Goal: Task Accomplishment & Management: Use online tool/utility

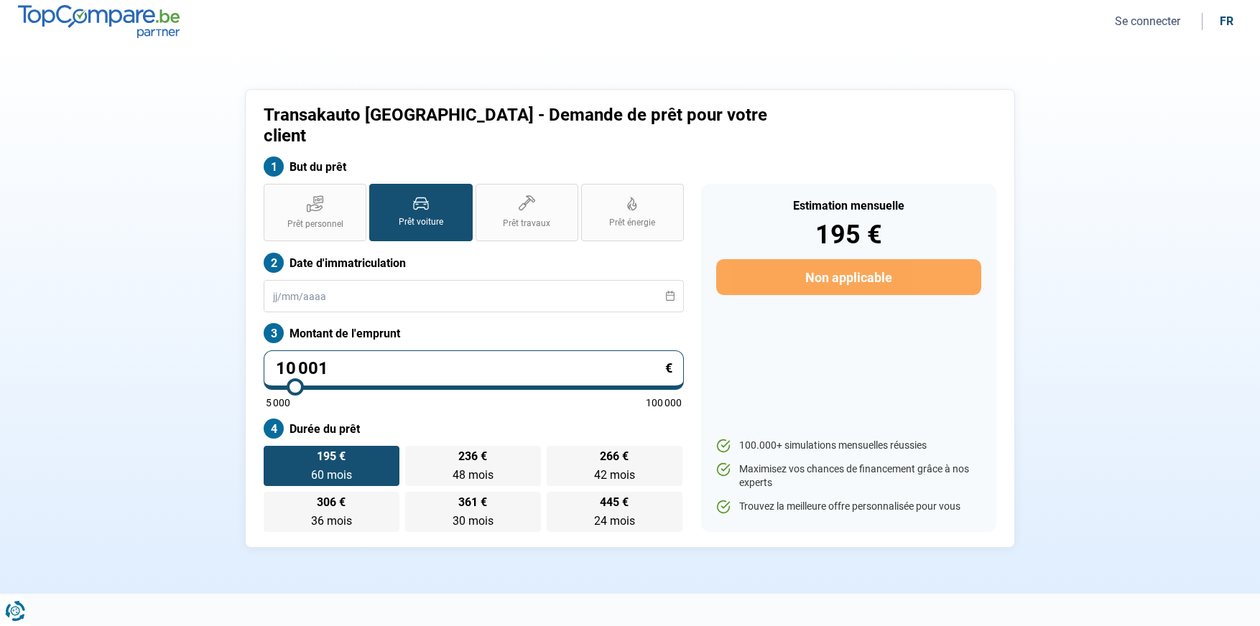
drag, startPoint x: 262, startPoint y: 342, endPoint x: 206, endPoint y: 338, distance: 56.2
click at [212, 338] on div "Transakauto Namur - Demande de prêt pour votre client But du prêt Prêt personne…" at bounding box center [630, 318] width 948 height 459
type input "1"
type input "5000"
type input "19"
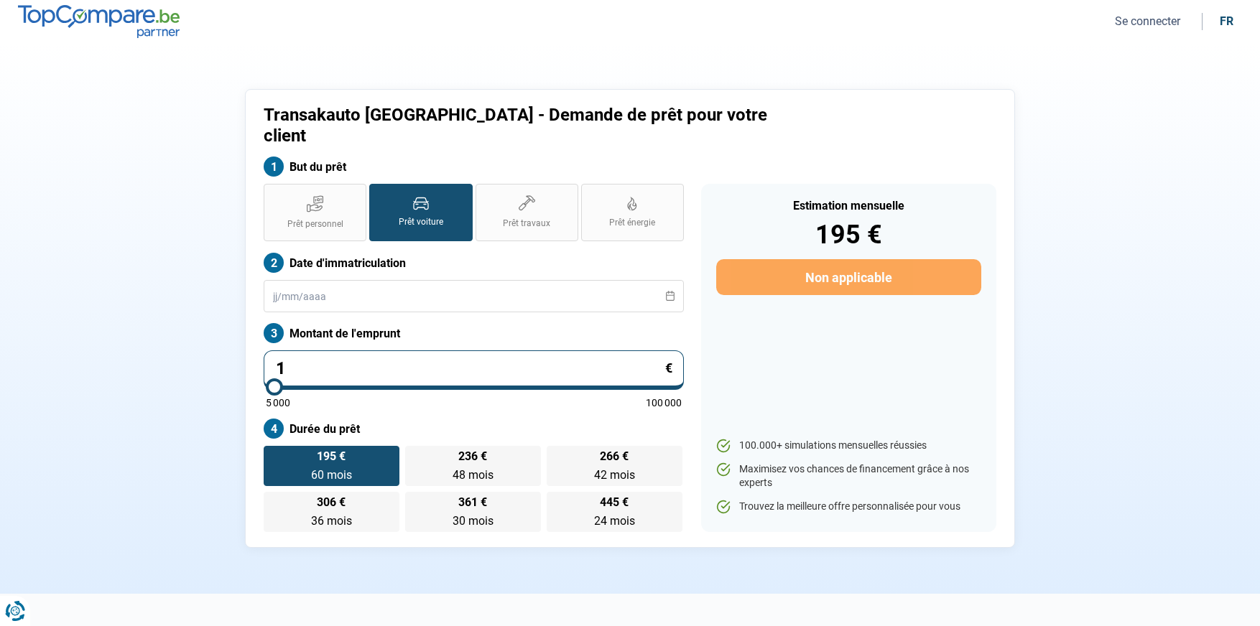
type input "5000"
type input "1"
type input "5000"
type input "0"
type input "5000"
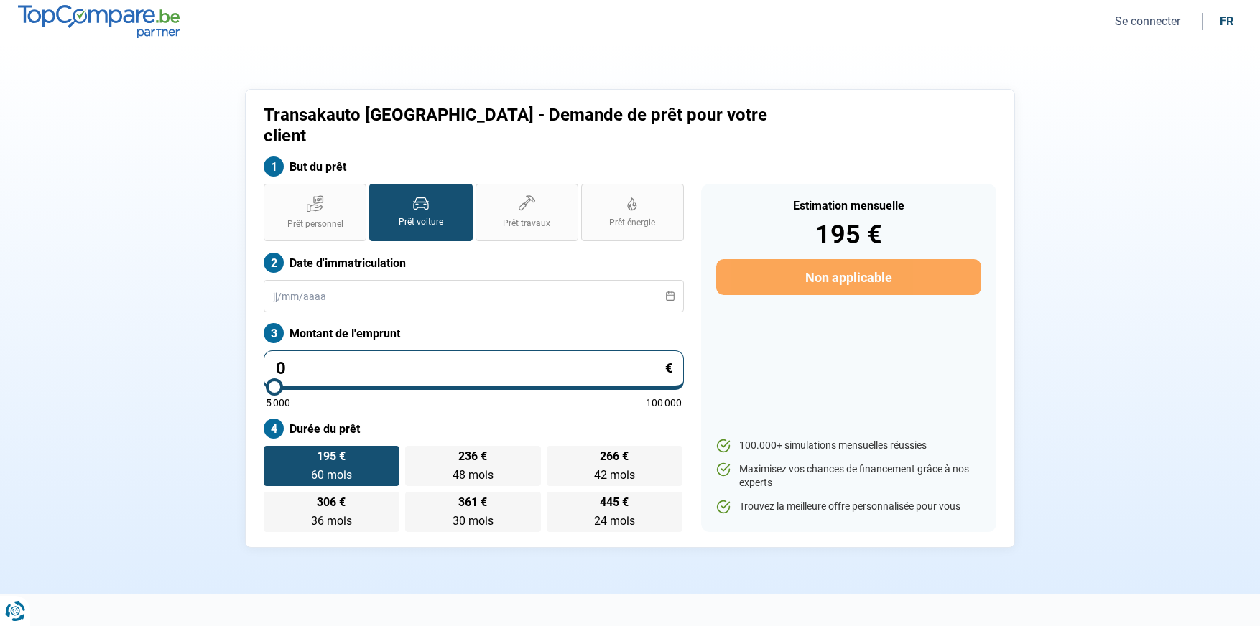
type input "2"
type input "5000"
type input "20"
type input "5000"
type input "200"
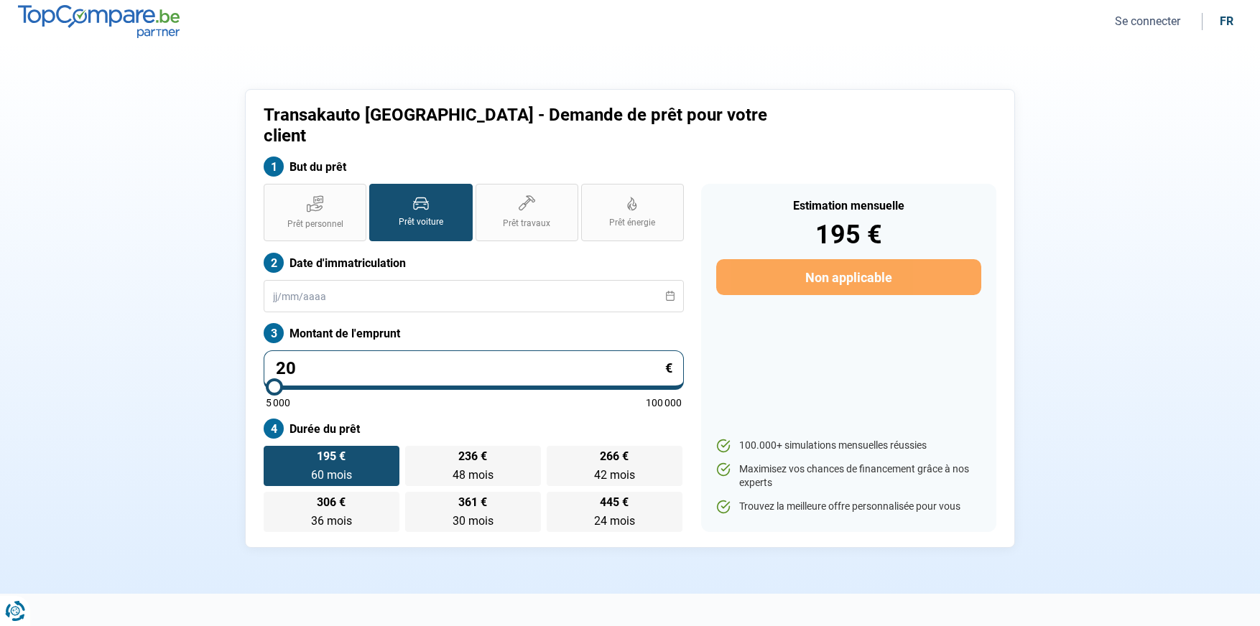
type input "5000"
type input "2 000"
type input "5000"
type input "20 000"
type input "20000"
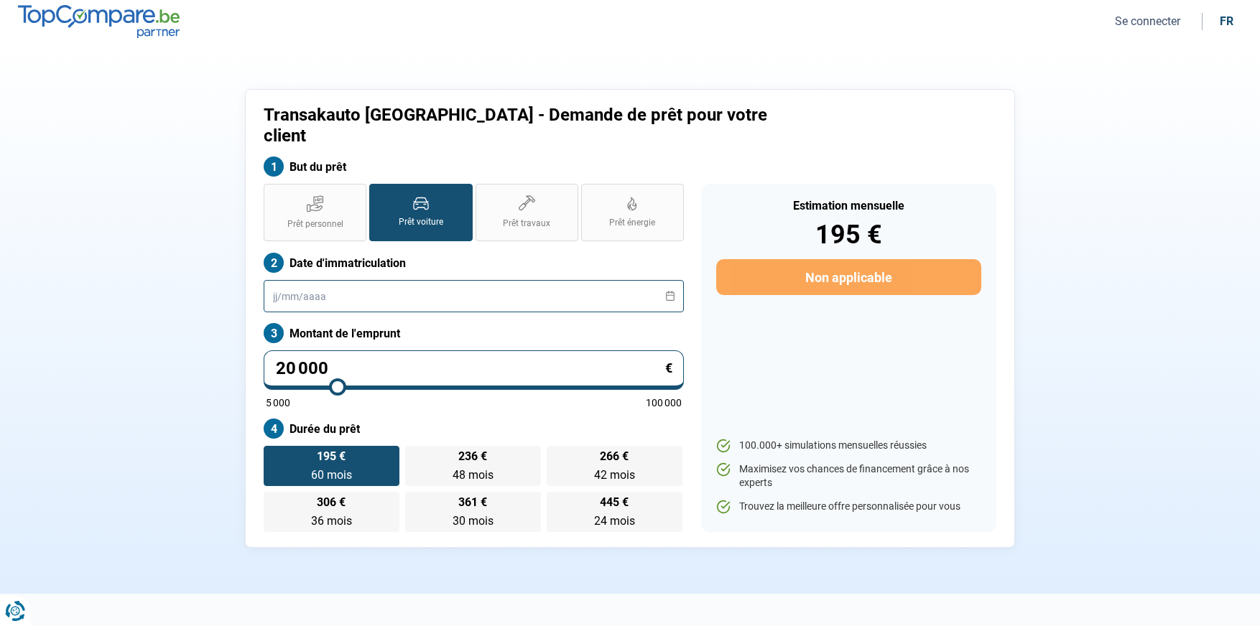
click at [394, 280] on input "text" at bounding box center [474, 296] width 420 height 32
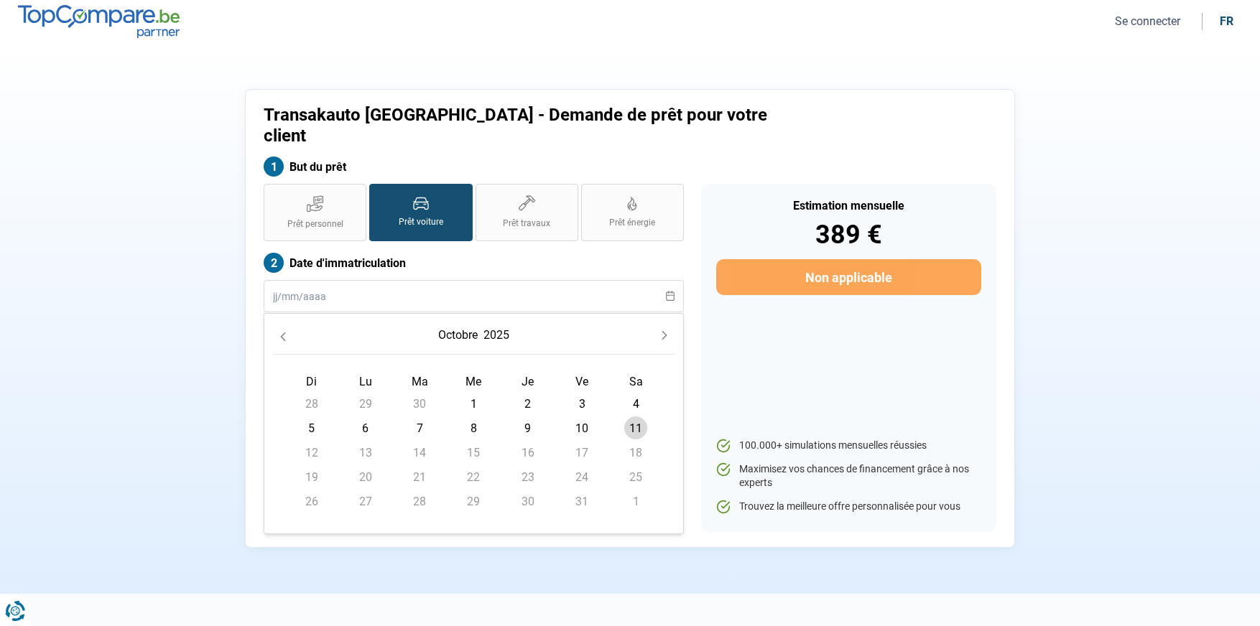
click at [638, 416] on span "11" at bounding box center [635, 427] width 23 height 23
type input "[DATE]"
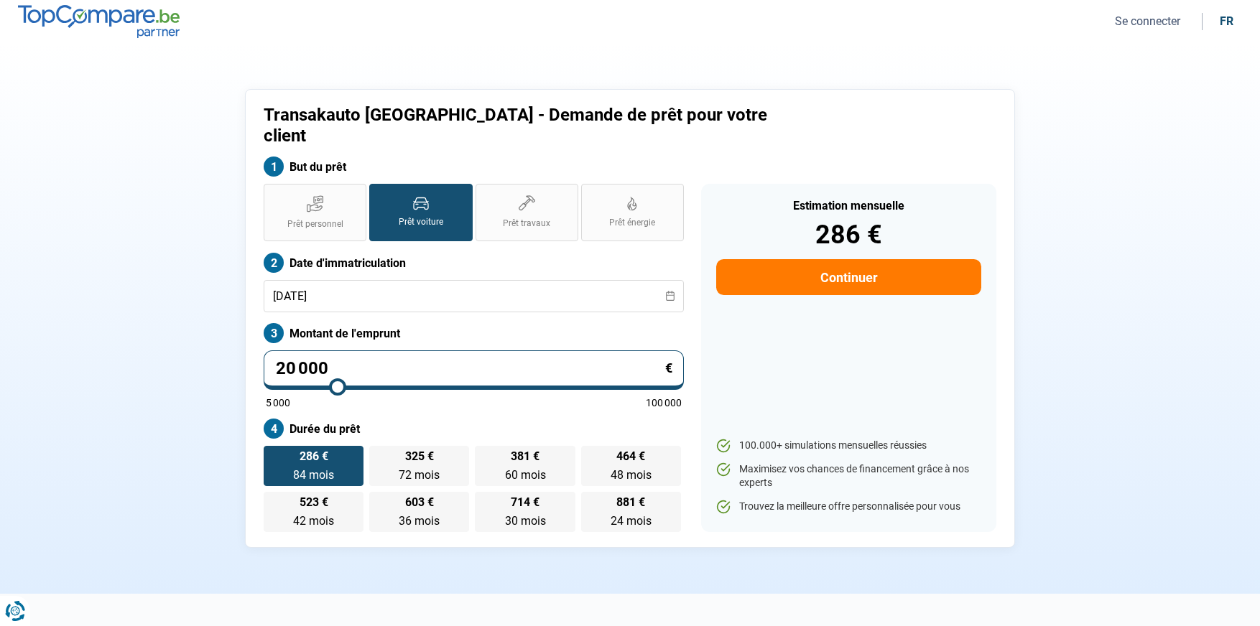
click at [776, 377] on div "Estimation mensuelle 286 € Continuer 100.000+ simulations mensuelles réussies M…" at bounding box center [848, 358] width 295 height 348
click at [561, 446] on label "381 € 60 mois 60 mois" at bounding box center [525, 466] width 100 height 40
click at [484, 446] on input "381 € 60 mois 60 mois" at bounding box center [479, 450] width 9 height 9
radio input "true"
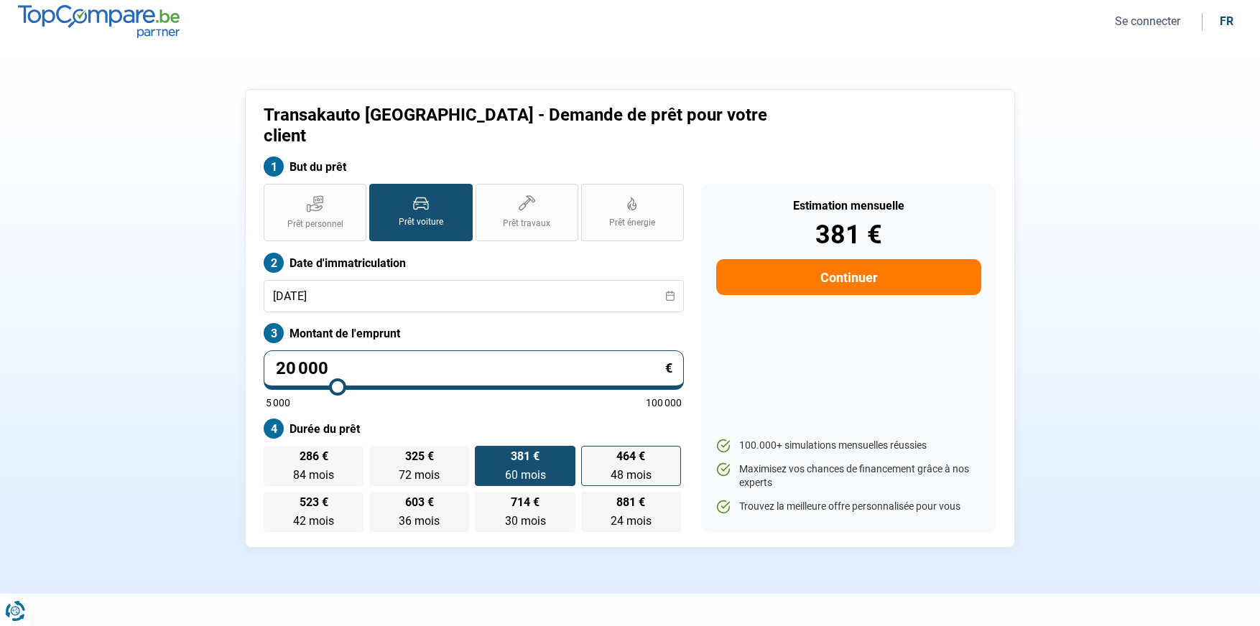
click at [632, 451] on span "464 €" at bounding box center [630, 456] width 29 height 11
click at [590, 446] on input "464 € 48 mois 48 mois" at bounding box center [585, 450] width 9 height 9
radio input "true"
